Goal: Communication & Community: Share content

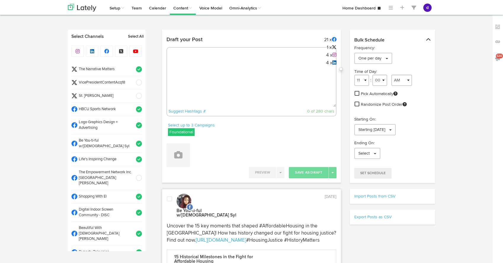
select select "10"
select select "34"
select select "11"
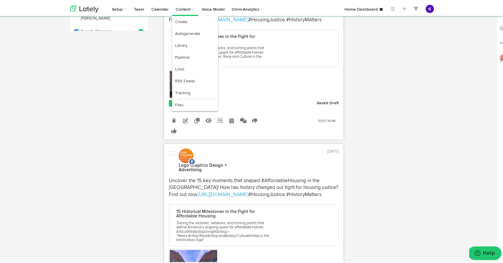
scroll to position [147, 0]
click at [181, 43] on link "Library" at bounding box center [195, 45] width 46 height 12
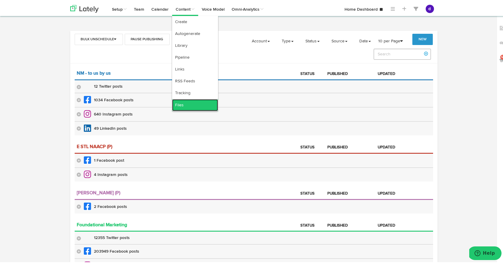
click at [181, 105] on link "Files" at bounding box center [195, 104] width 46 height 12
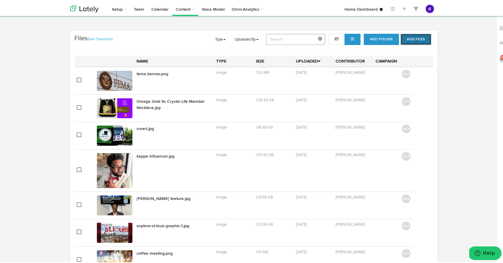
click at [405, 38] on button "Add Files" at bounding box center [416, 38] width 31 height 11
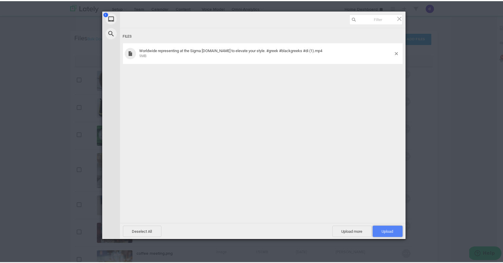
click at [390, 228] on span "Upload 1" at bounding box center [388, 230] width 12 height 4
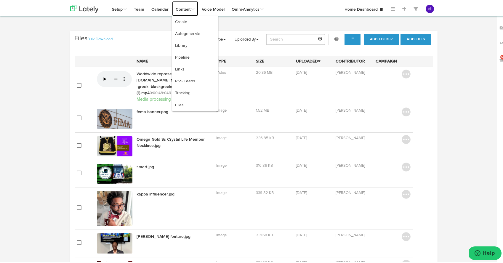
click at [183, 8] on link "Content" at bounding box center [185, 7] width 26 height 15
click at [192, 21] on link "Create" at bounding box center [195, 21] width 46 height 12
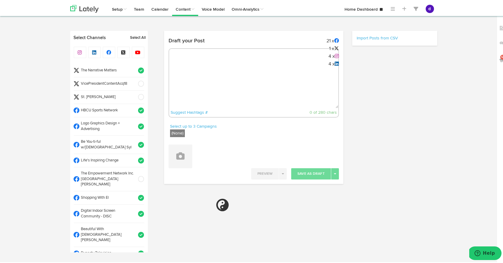
radio input "true"
select select "3"
select select "24"
select select "PM"
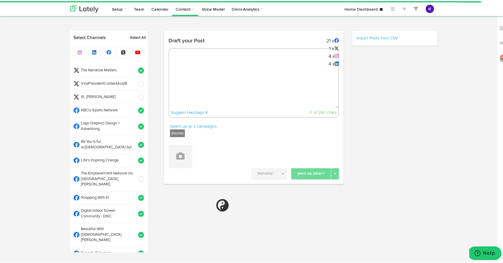
click at [189, 71] on textarea at bounding box center [253, 87] width 169 height 39
paste textarea "Worldwide representing at the Sigma Conclave. Here to elevate your style. #gree…"
type textarea "Worldwide representing at the Sigma Conclave. Here to elevate your style. #gree…"
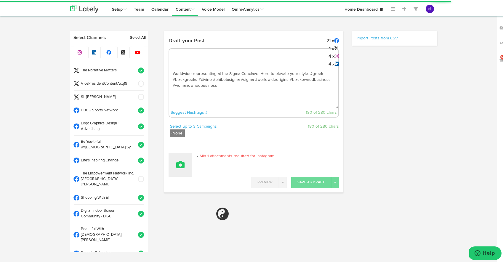
select select "11"
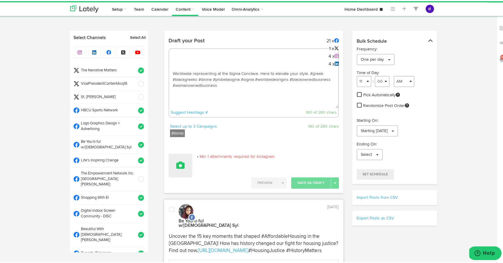
type textarea "Worldwide representing at the Sigma Conclave. Here to elevate your style. #gree…"
click at [177, 168] on button at bounding box center [181, 165] width 24 height 24
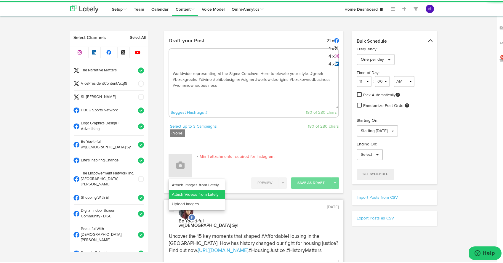
click at [186, 191] on link "Attach Videos from Lately" at bounding box center [197, 193] width 56 height 9
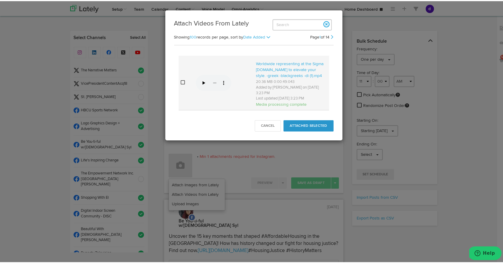
click at [204, 82] on video "Your browser does not support HTML5 video." at bounding box center [214, 81] width 36 height 18
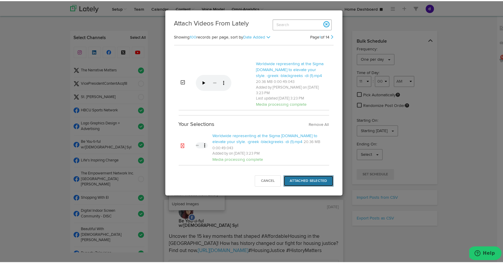
click at [315, 186] on button "Attached Selected" at bounding box center [309, 179] width 50 height 11
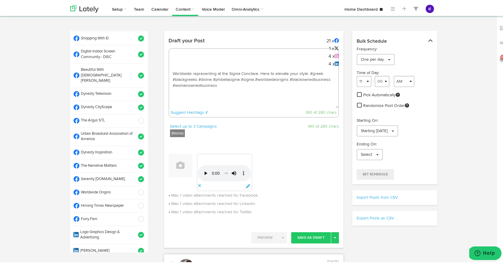
scroll to position [160, 0]
click at [135, 188] on span at bounding box center [140, 191] width 10 height 6
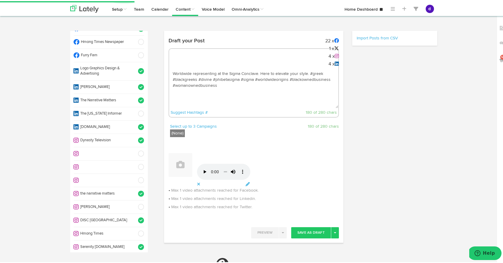
scroll to position [324, 0]
select select "11"
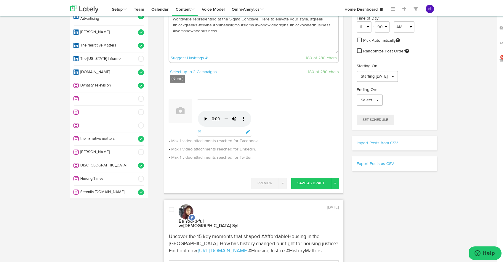
scroll to position [57, 0]
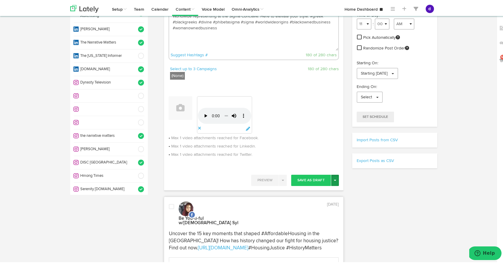
click at [334, 175] on button "Toggle Dropdown" at bounding box center [335, 179] width 8 height 11
click at [306, 229] on link "Post Now" at bounding box center [314, 229] width 49 height 9
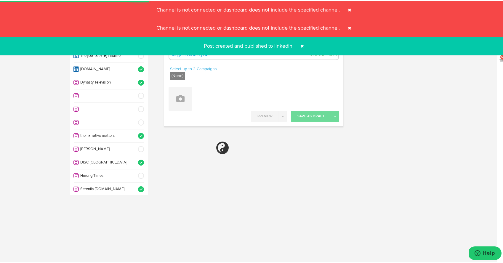
select select "11"
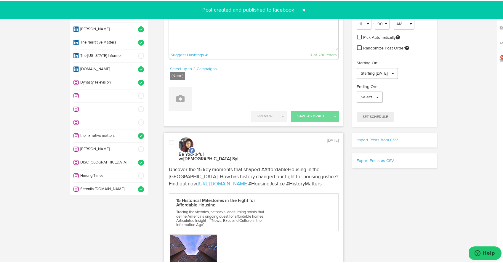
click at [302, 9] on span at bounding box center [303, 8] width 9 height 9
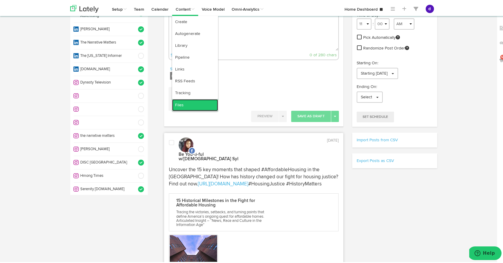
click at [178, 107] on link "Files" at bounding box center [195, 104] width 46 height 12
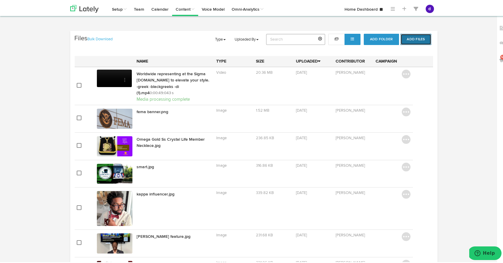
click at [410, 41] on button "Add Files" at bounding box center [416, 38] width 31 height 11
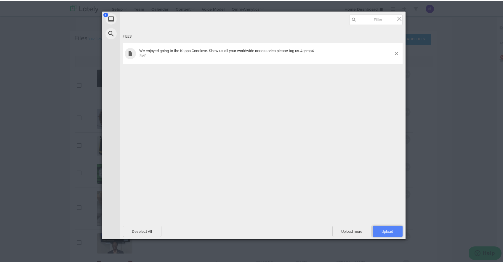
click at [380, 228] on span "Upload 1" at bounding box center [388, 230] width 30 height 11
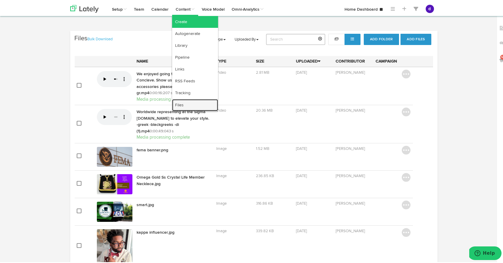
drag, startPoint x: 186, startPoint y: 101, endPoint x: 180, endPoint y: 24, distance: 77.2
click at [180, 23] on link "Create" at bounding box center [195, 21] width 46 height 12
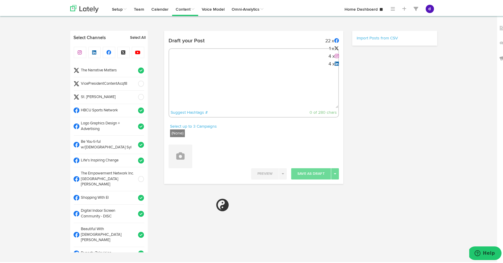
radio input "true"
select select "3"
select select "35"
select select "PM"
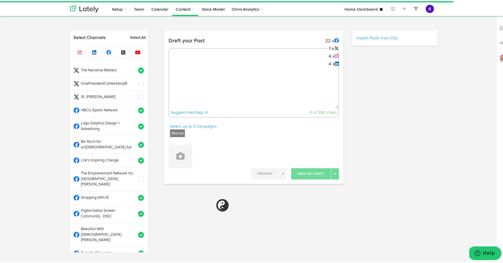
select select "11"
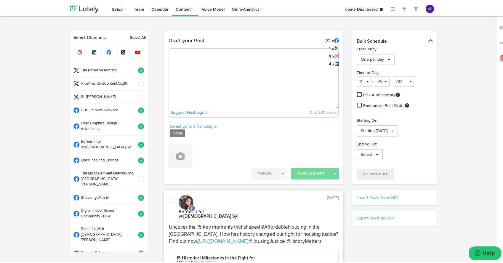
click at [226, 92] on textarea at bounding box center [253, 87] width 169 height 39
paste textarea "Check out Worldwide Origins representing at The Kappa Conclave. Over 2000+ memb…"
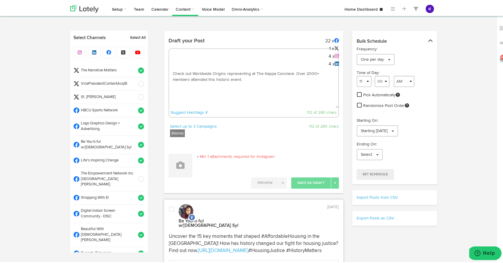
click at [249, 78] on textarea "Check out Worldwide Origins representing at The Kappa Conclave. Over 2000+ memb…" at bounding box center [253, 87] width 169 height 39
paste textarea "We enjoyed going to the Kappa Conclave. Show us all your worldwide accessories …"
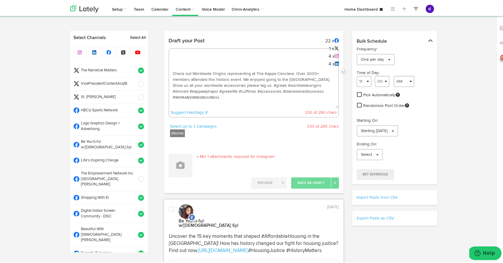
click at [258, 85] on textarea "Check out Worldwide Origins representing at The Kappa Conclave. Over 2000+ memb…" at bounding box center [253, 87] width 169 height 39
click at [326, 77] on textarea "Check out Worldwide Origins representing at The Kappa Conclave. Over 2000+ memb…" at bounding box center [253, 87] width 169 height 39
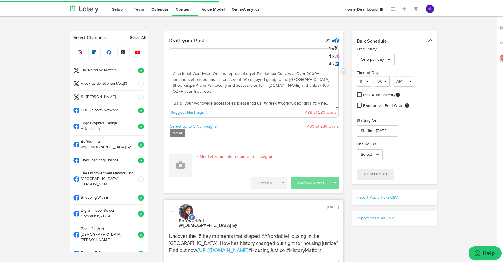
drag, startPoint x: 260, startPoint y: 103, endPoint x: 217, endPoint y: 95, distance: 43.7
click at [184, 96] on textarea "Check out Worldwide Origins representing at The Kappa Conclave. Over 2000+ memb…" at bounding box center [253, 87] width 169 height 39
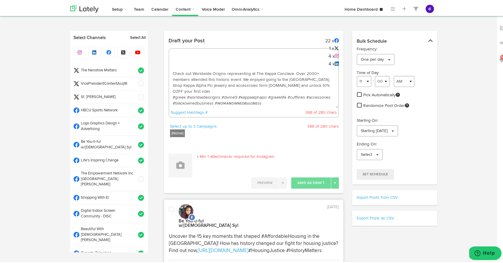
drag, startPoint x: 245, startPoint y: 84, endPoint x: 234, endPoint y: 84, distance: 11.3
click at [234, 84] on textarea "Check out Worldwide Origins representing at The Kappa Conclave. Over 2000+ memb…" at bounding box center [253, 87] width 169 height 39
drag, startPoint x: 226, startPoint y: 85, endPoint x: 229, endPoint y: 85, distance: 3.6
click at [229, 85] on textarea "Check out Worldwide Origins representing at The Kappa Conclave. Over 2000+ memb…" at bounding box center [253, 87] width 169 height 39
drag, startPoint x: 236, startPoint y: 84, endPoint x: 239, endPoint y: 84, distance: 3.6
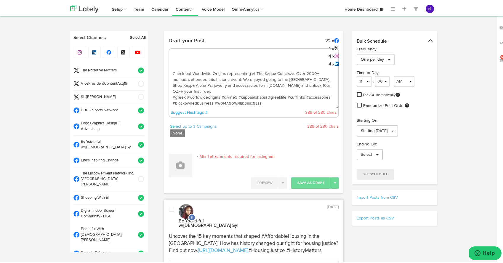
click at [239, 84] on textarea "Check out Worldwide Origins representing at The Kappa Conclave. Over 2000+ memb…" at bounding box center [253, 87] width 169 height 39
drag, startPoint x: 244, startPoint y: 85, endPoint x: 226, endPoint y: 84, distance: 19.0
click at [226, 85] on textarea "Check out Worldwide Origins representing at The Kappa Conclave. Over 2000+ memb…" at bounding box center [253, 87] width 169 height 39
click at [224, 84] on textarea "Check out Worldwide Origins representing at The Kappa Conclave. Over 2000+ memb…" at bounding box center [253, 87] width 169 height 39
click at [201, 85] on textarea "Check out Worldwide Origins representing at The Kappa Conclave. Over 2000+ memb…" at bounding box center [253, 87] width 169 height 39
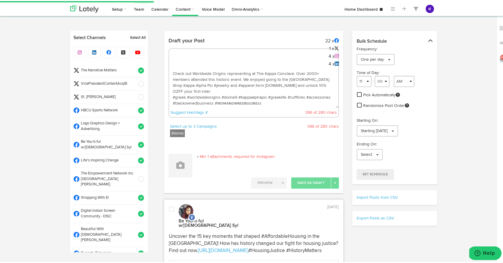
click at [170, 83] on textarea "Check out Worldwide Origins representing at The Kappa Conclave. Over 2000+ memb…" at bounding box center [253, 87] width 169 height 39
click at [186, 84] on textarea "Check out Worldwide Origins representing at The Kappa Conclave. Over 2000+ memb…" at bounding box center [253, 87] width 169 height 39
click at [197, 83] on textarea "Check out Worldwide Origins representing at The Kappa Conclave. Over 2000+ memb…" at bounding box center [253, 87] width 169 height 39
click at [199, 89] on textarea "Check out Worldwide Origins representing at The Kappa Conclave. Over 2000+ memb…" at bounding box center [253, 87] width 169 height 39
click at [176, 89] on textarea "Check out Worldwide Origins representing at The Kappa Conclave. Over 2000+ memb…" at bounding box center [253, 87] width 169 height 39
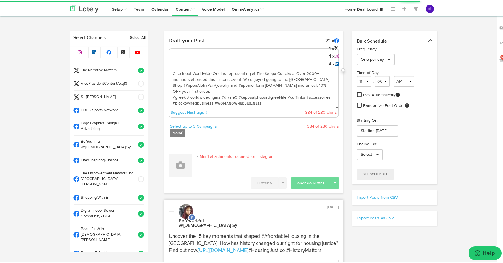
drag, startPoint x: 266, startPoint y: 96, endPoint x: 236, endPoint y: 97, distance: 30.2
click at [236, 97] on textarea "Check out Worldwide Origins representing at The Kappa Conclave. Over 2000+ memb…" at bounding box center [253, 87] width 169 height 39
type textarea "Check out Worldwide Origins representing at The Kappa Conclave. Over 2000+ memb…"
click at [182, 164] on icon at bounding box center [180, 164] width 8 height 8
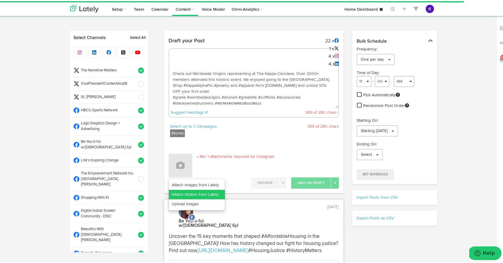
click at [187, 192] on link "Attach Videos from Lately" at bounding box center [197, 193] width 56 height 9
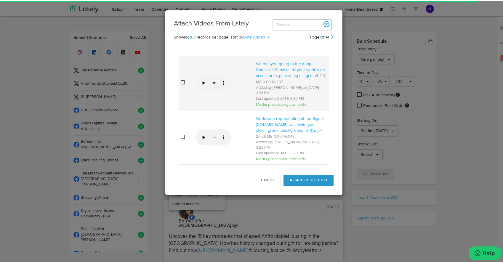
click at [181, 80] on icon at bounding box center [183, 81] width 4 height 5
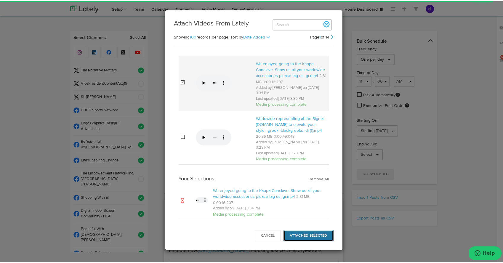
click at [297, 240] on button "Attached Selected" at bounding box center [309, 234] width 50 height 11
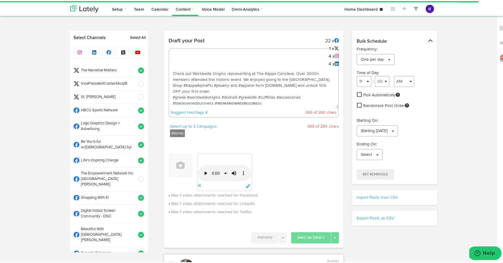
click at [135, 69] on span at bounding box center [140, 69] width 10 height 6
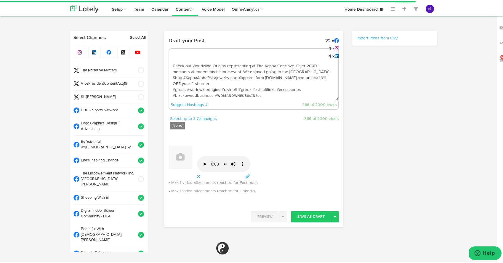
select select "11"
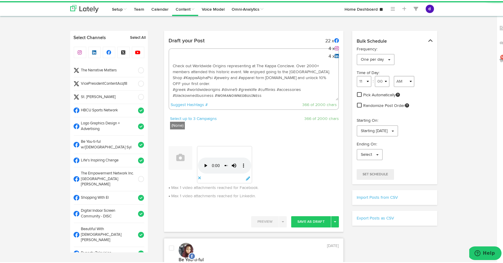
drag, startPoint x: 220, startPoint y: 88, endPoint x: 185, endPoint y: 87, distance: 34.7
click at [185, 87] on textarea "Check out Worldwide Origins representing at The Kappa Conclave. Over 2000+ memb…" at bounding box center [253, 79] width 169 height 39
drag, startPoint x: 244, startPoint y: 75, endPoint x: 248, endPoint y: 76, distance: 4.3
click at [248, 76] on textarea "Check out Worldwide Origins representing at The Kappa Conclave. Over 2000+ memb…" at bounding box center [253, 79] width 169 height 39
drag, startPoint x: 317, startPoint y: 70, endPoint x: 240, endPoint y: 71, distance: 77.4
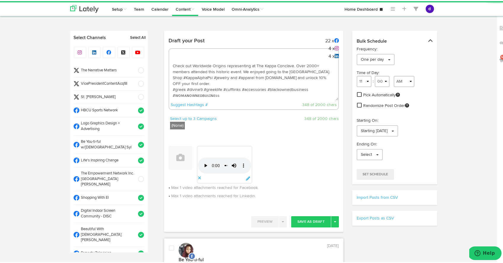
click at [240, 71] on textarea "Check out Worldwide Origins representing at The Kappa Conclave. Over 2000+ memb…" at bounding box center [253, 79] width 169 height 39
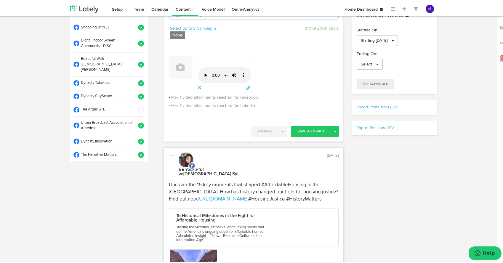
scroll to position [110, 0]
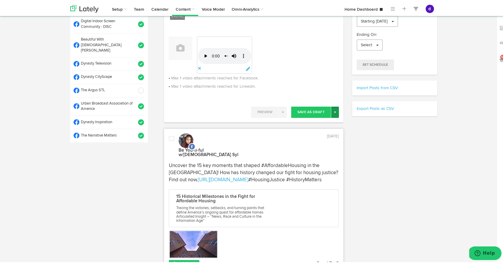
type textarea "Check out Worldwide Origins representing at The Kappa Conclave. Over 2000+ memb…"
click at [334, 110] on button "Toggle Dropdown" at bounding box center [335, 111] width 8 height 11
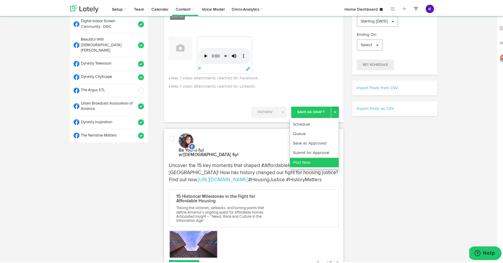
click at [311, 159] on link "Post Now" at bounding box center [314, 161] width 49 height 9
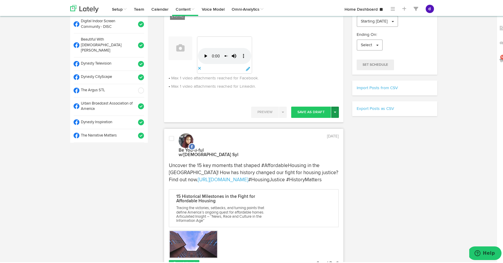
click at [336, 111] on button "Toggle Dropdown" at bounding box center [335, 111] width 8 height 11
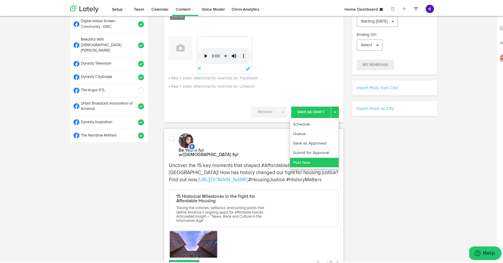
click at [330, 159] on link "Post Now" at bounding box center [314, 161] width 49 height 9
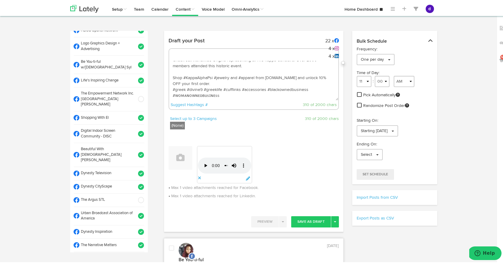
scroll to position [0, 0]
